Goal: Task Accomplishment & Management: Use online tool/utility

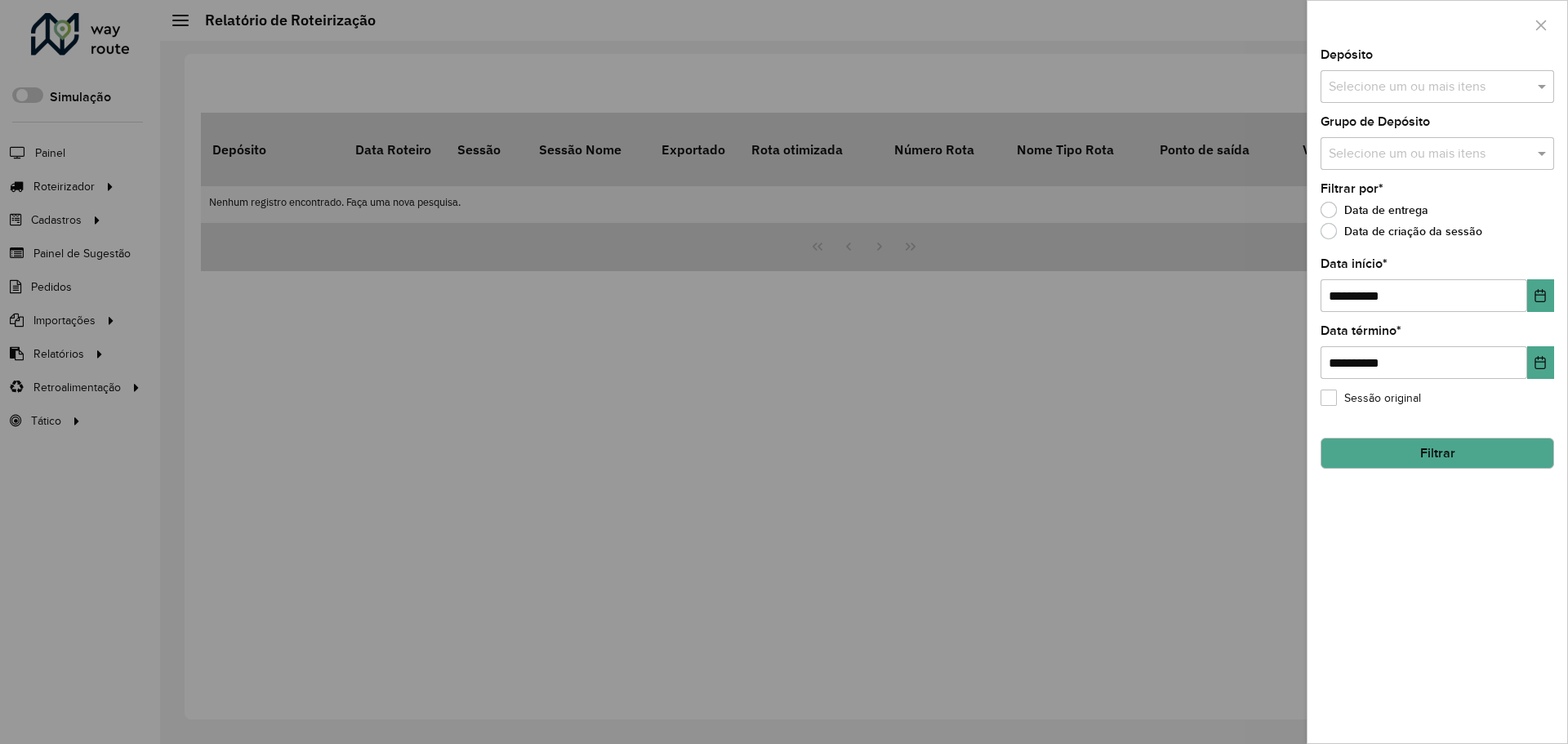
drag, startPoint x: 750, startPoint y: 327, endPoint x: 569, endPoint y: 290, distance: 184.7
click at [742, 321] on div at bounding box center [784, 372] width 1568 height 744
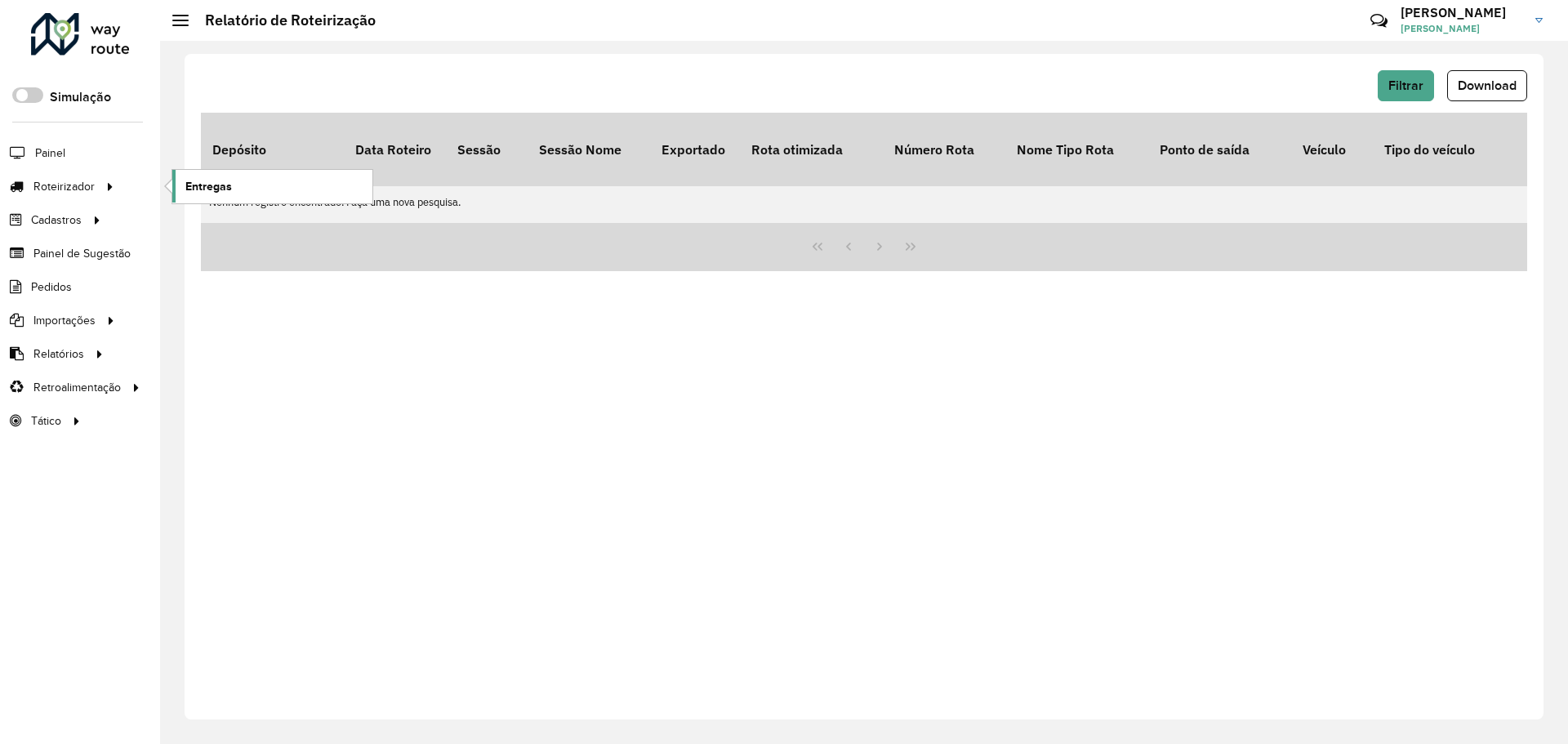
click at [184, 202] on link "Entregas" at bounding box center [272, 186] width 200 height 32
click at [45, 157] on span "Painel" at bounding box center [51, 153] width 33 height 17
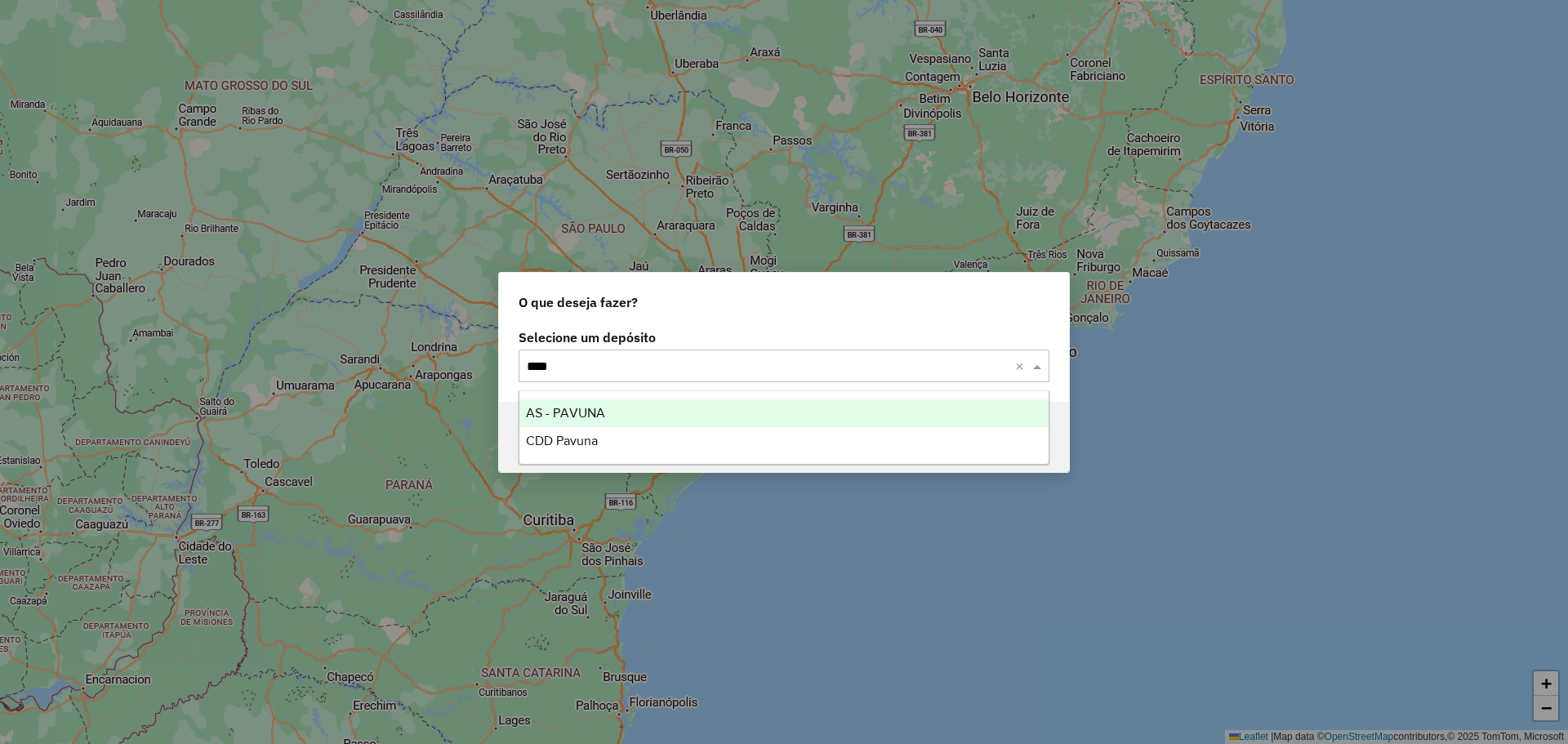
type input "*****"
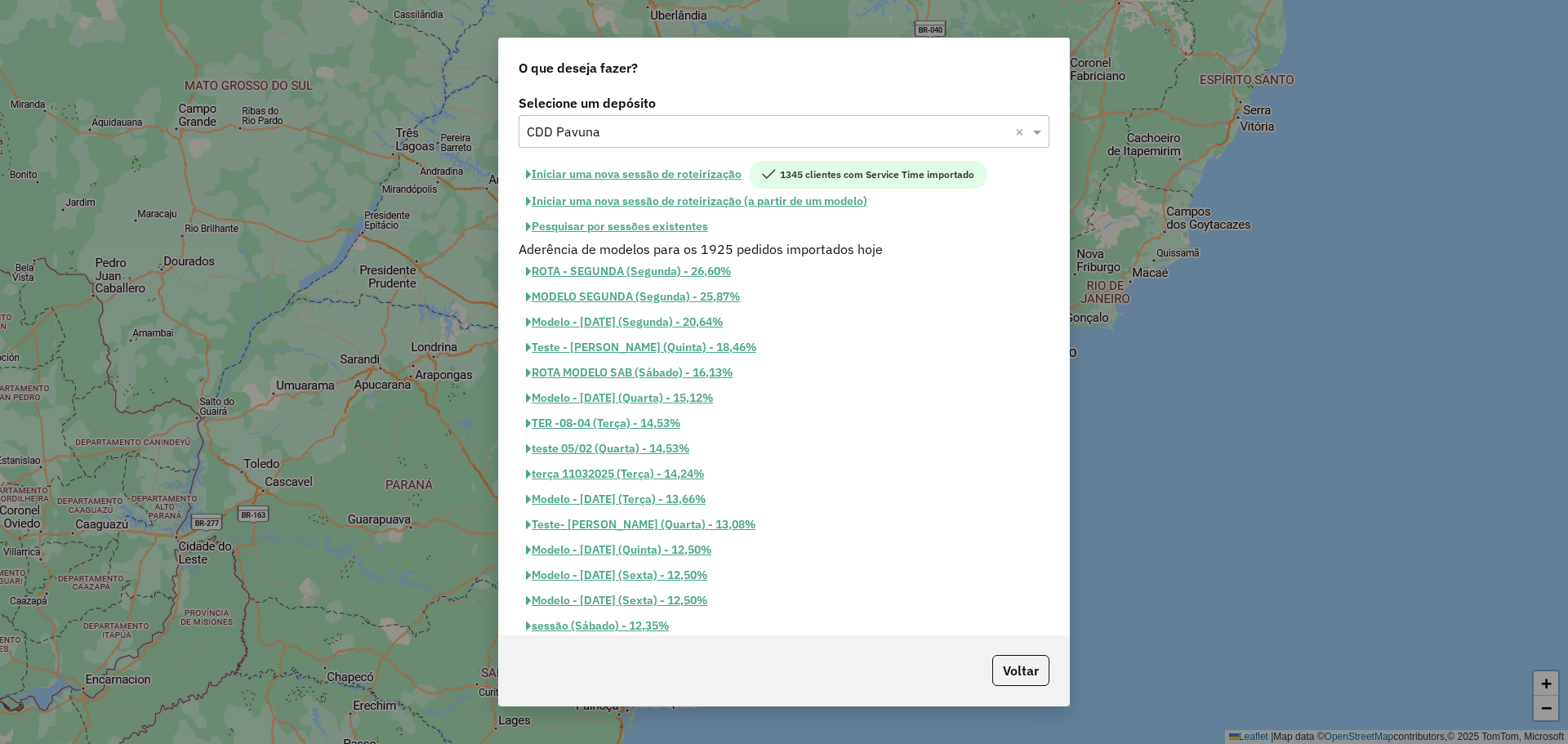
click at [675, 230] on button "Pesquisar por sessões existentes" at bounding box center [617, 227] width 197 height 25
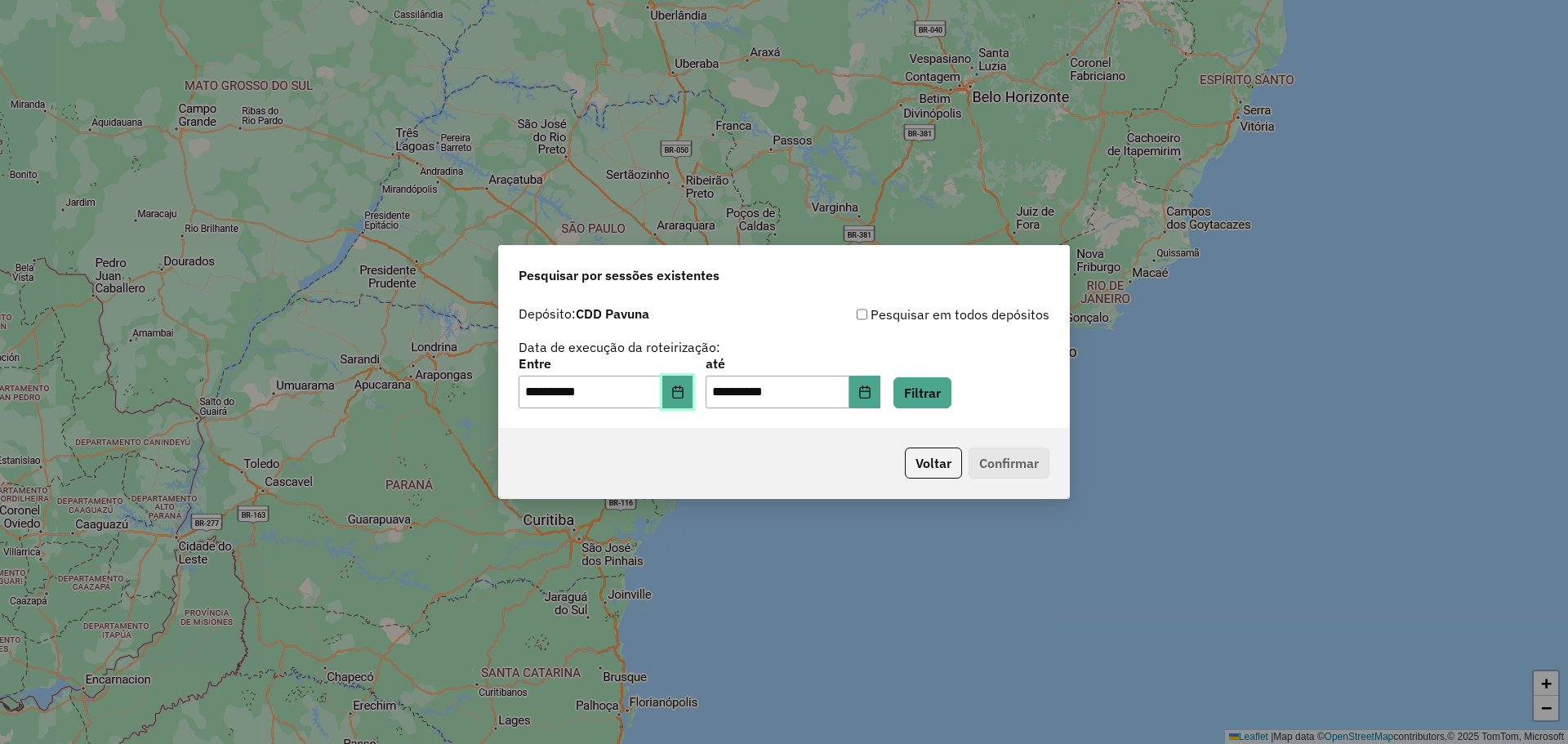
click at [684, 386] on icon "Choose Date" at bounding box center [677, 392] width 13 height 13
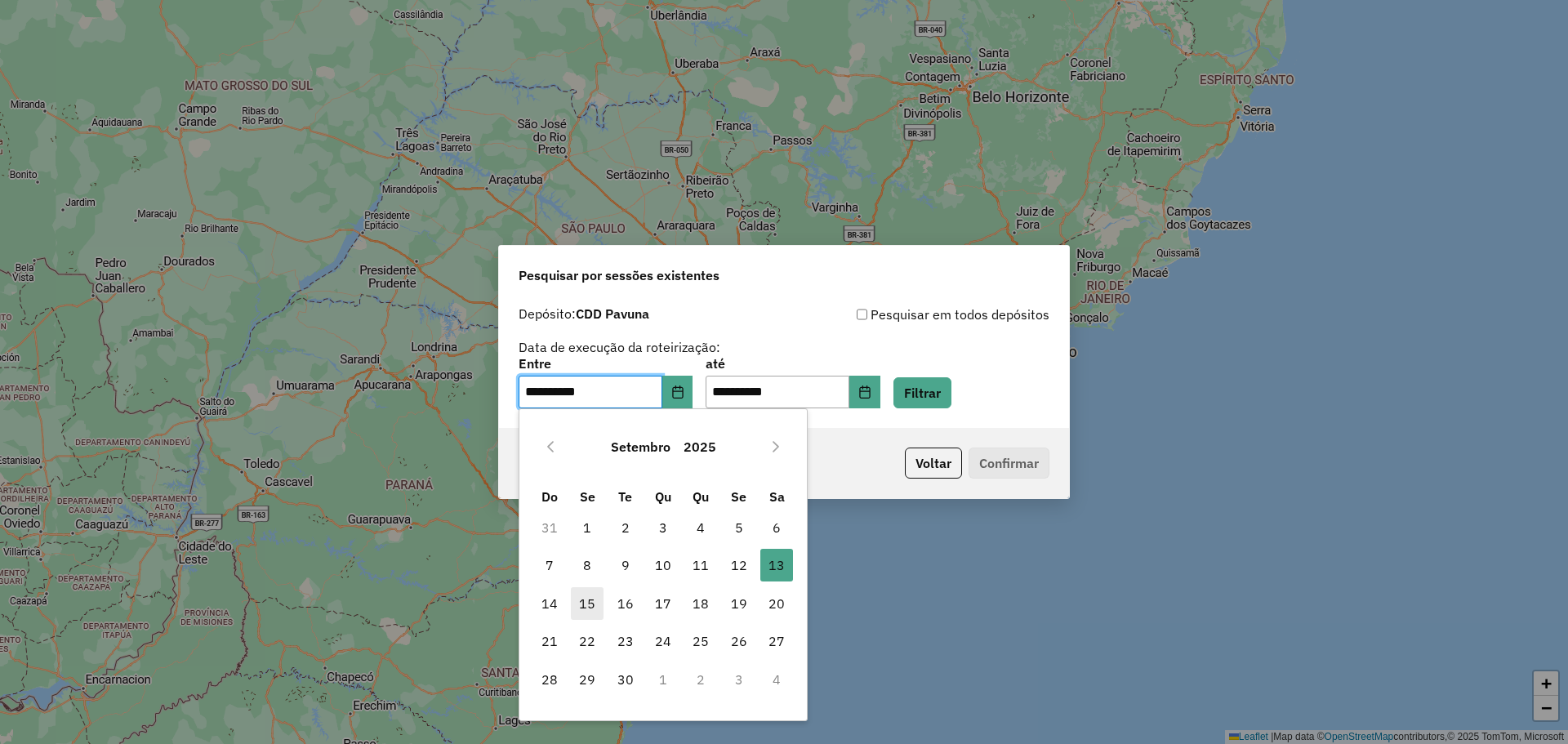
click at [597, 606] on span "15" at bounding box center [587, 603] width 32 height 32
type input "**********"
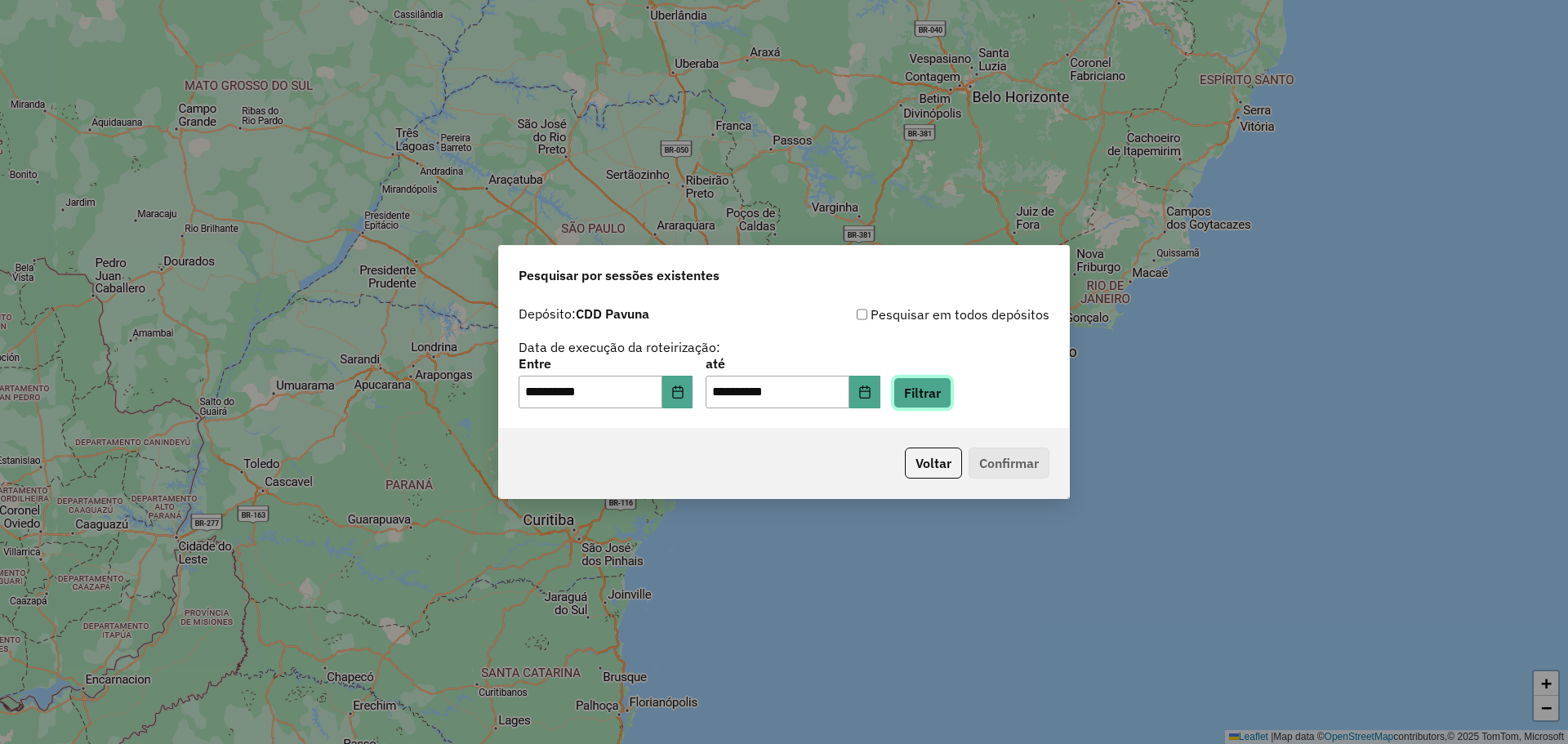
click at [948, 402] on button "Filtrar" at bounding box center [922, 392] width 58 height 31
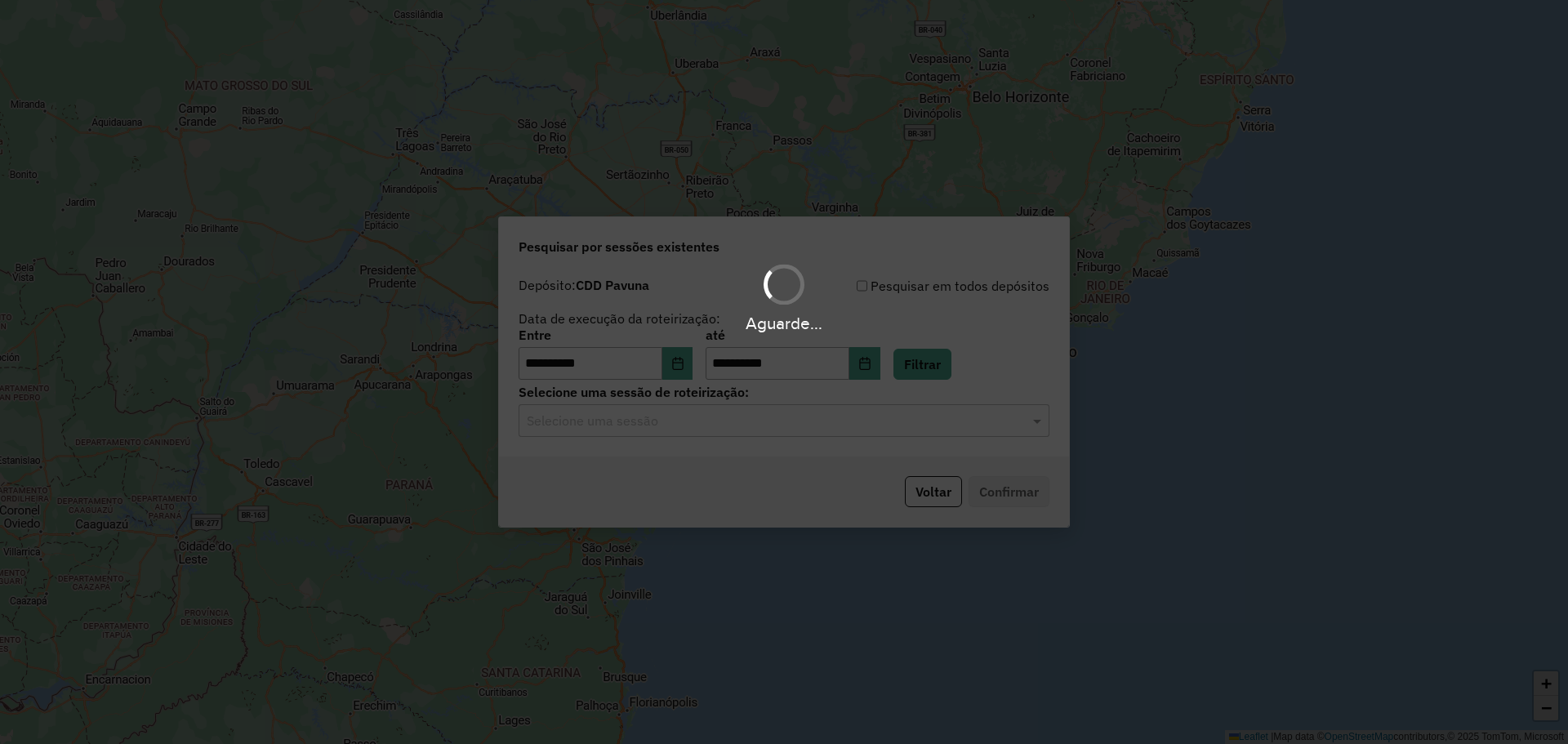
click at [793, 420] on div "Aguarde..." at bounding box center [784, 372] width 1568 height 744
drag, startPoint x: 788, startPoint y: 420, endPoint x: 779, endPoint y: 420, distance: 9.0
click at [783, 420] on input "text" at bounding box center [767, 420] width 482 height 20
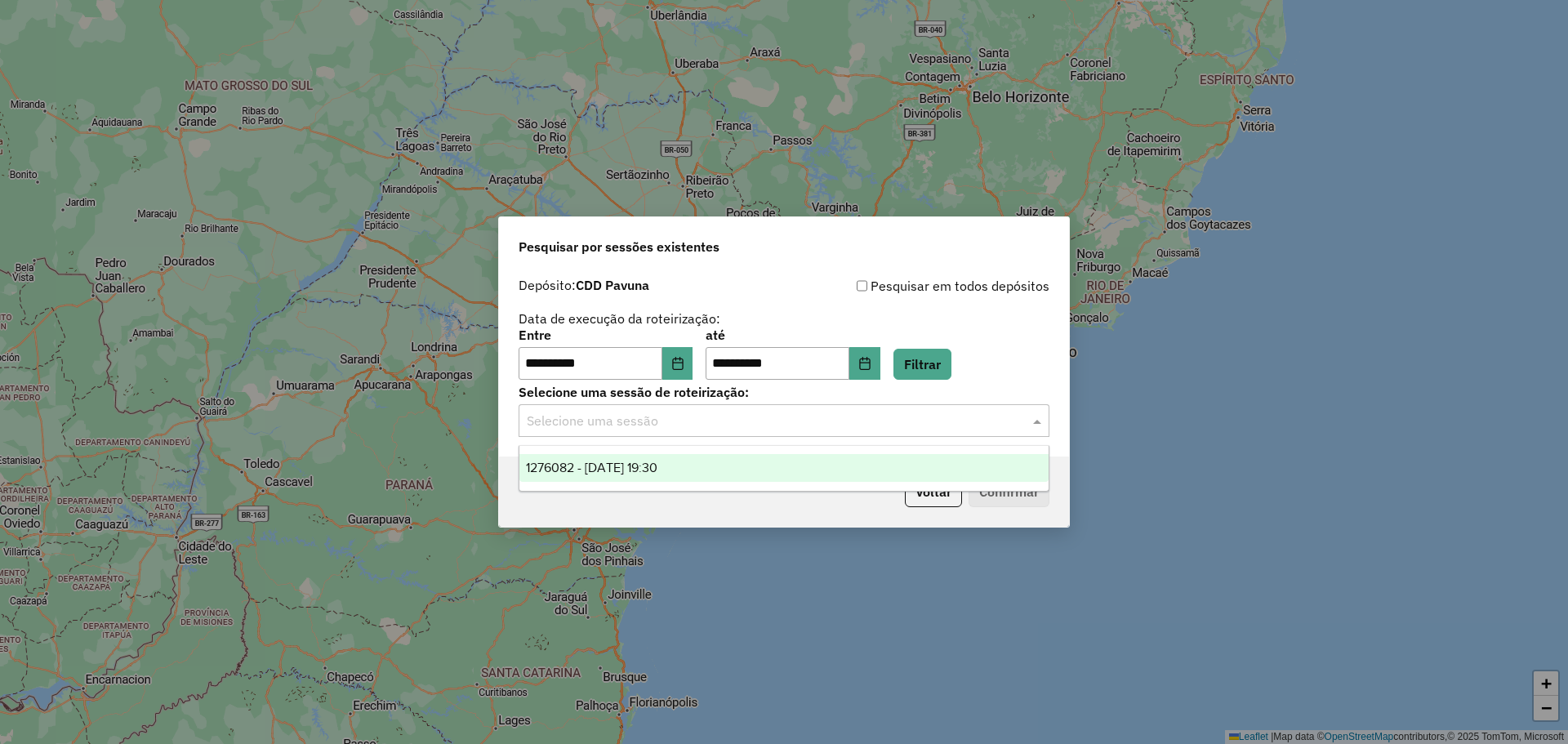
click at [735, 454] on div "1276082 - 15/09/2025 19:30" at bounding box center [784, 467] width 529 height 28
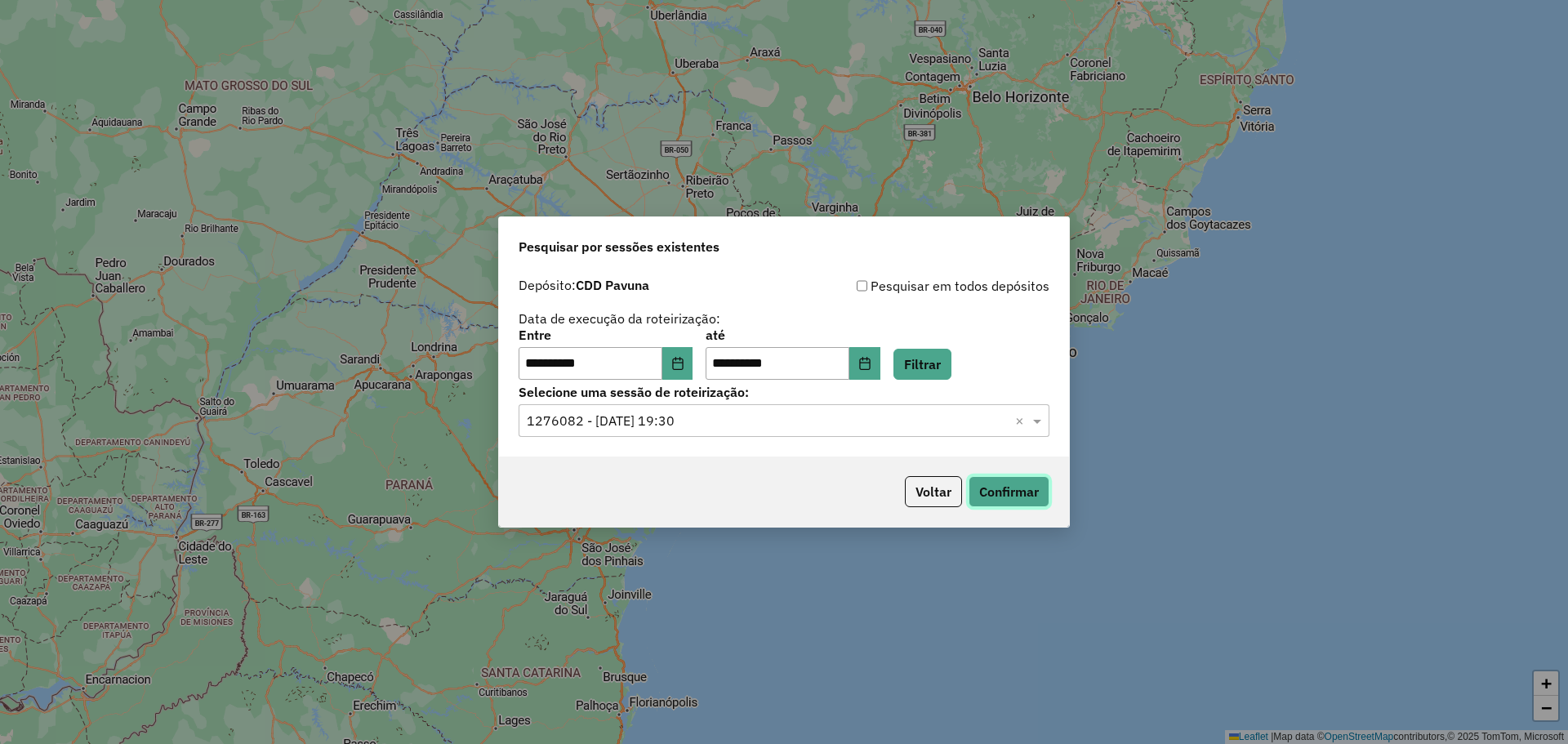
click at [982, 502] on button "Confirmar" at bounding box center [1009, 491] width 81 height 31
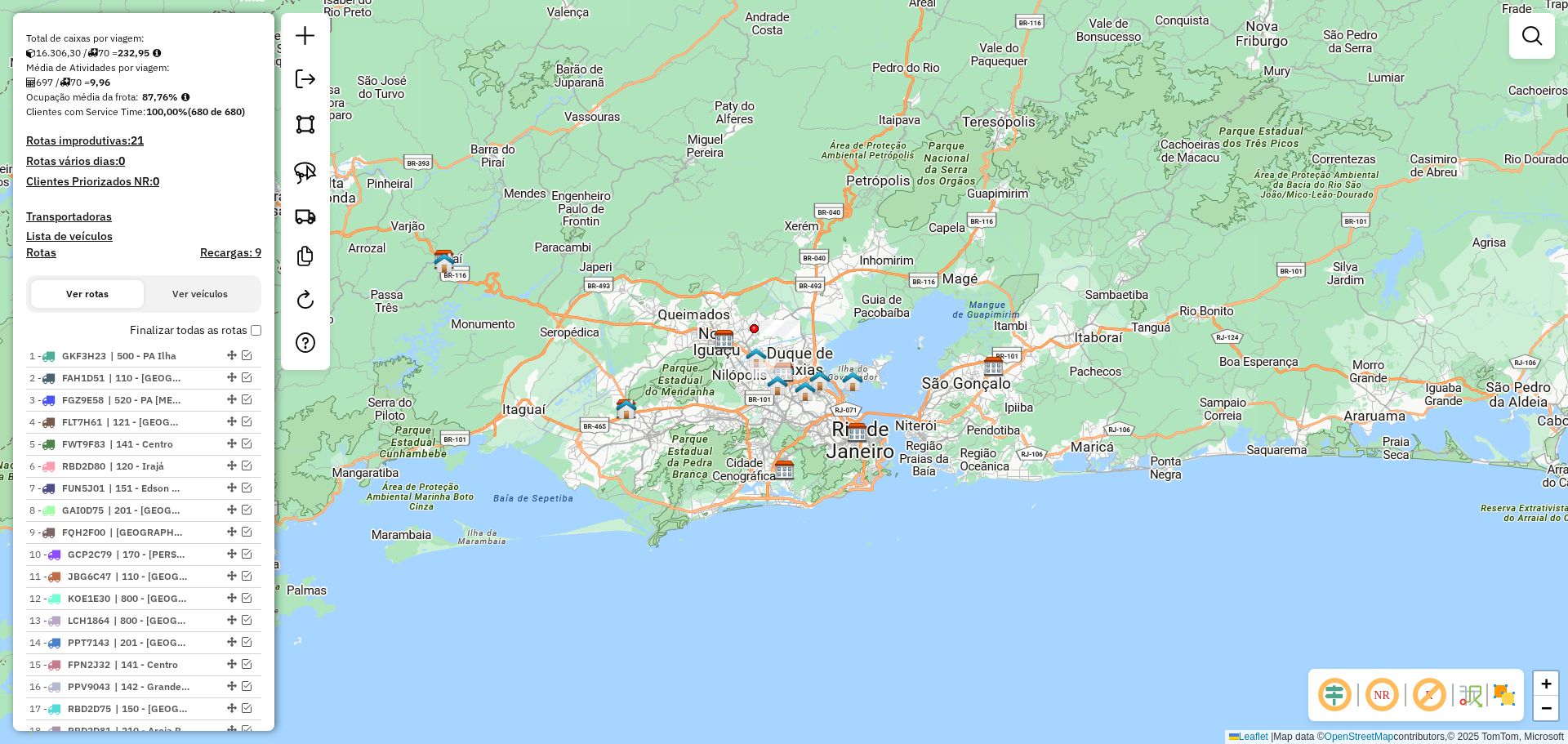
scroll to position [123, 0]
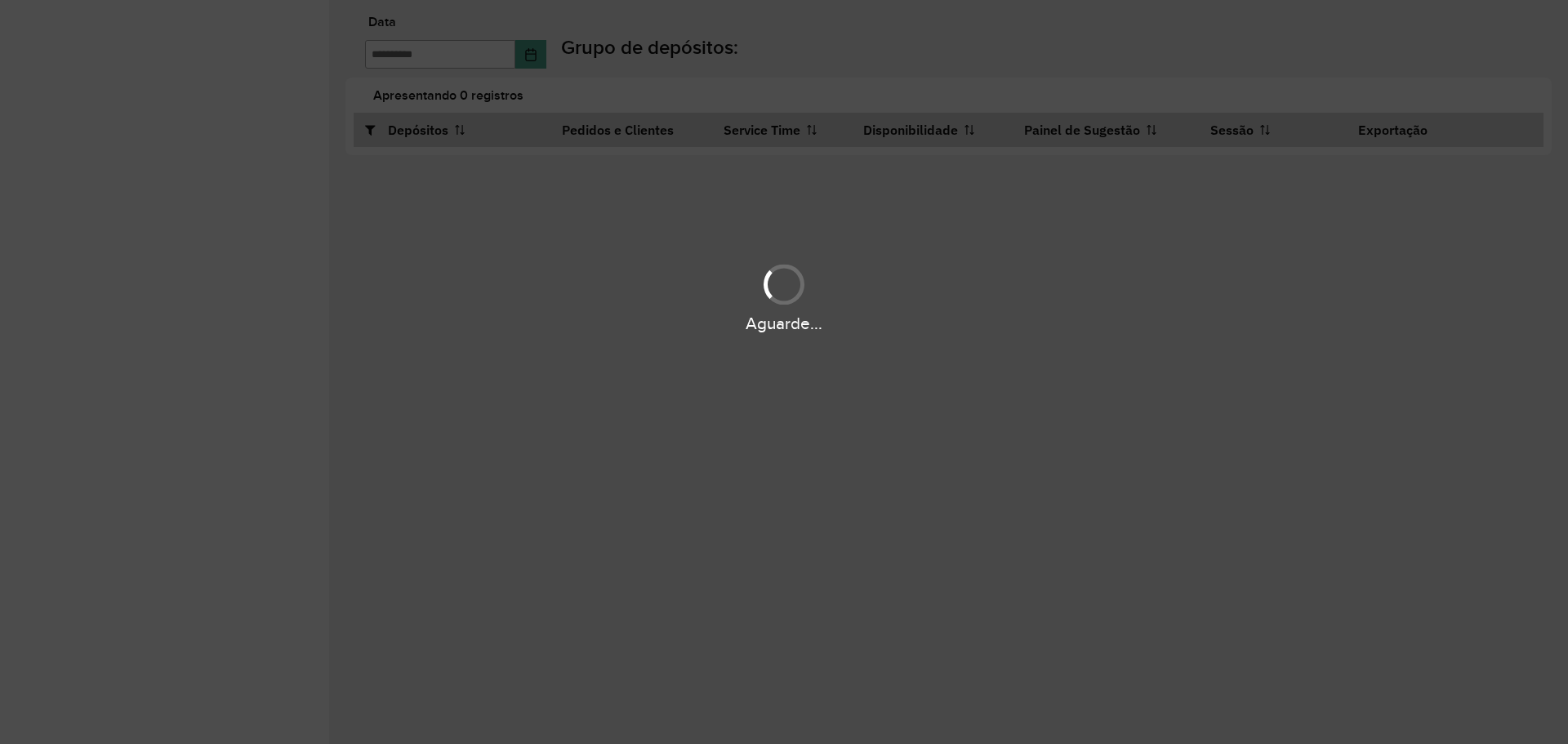
type input "**********"
